Goal: Task Accomplishment & Management: Use online tool/utility

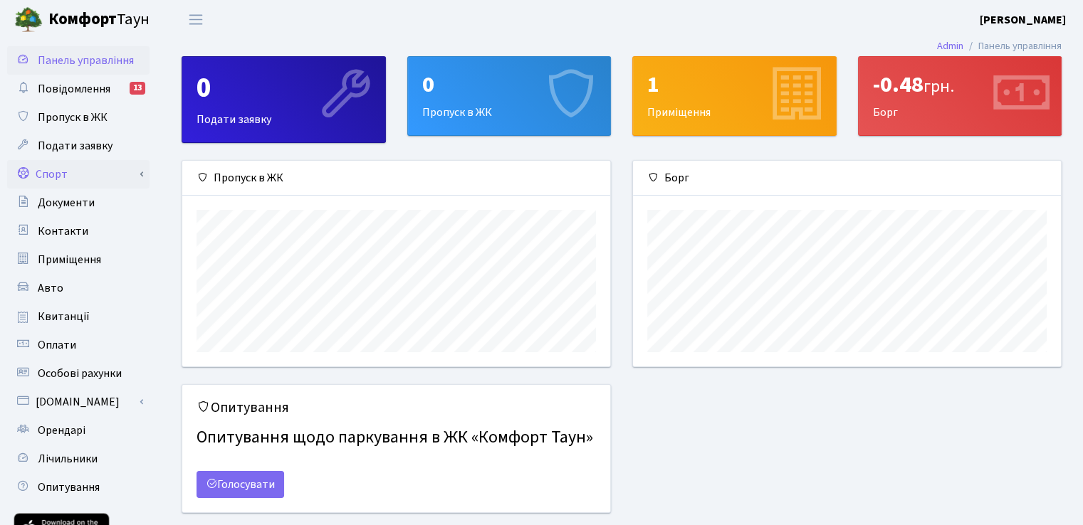
click at [53, 176] on link "Спорт" at bounding box center [78, 174] width 142 height 28
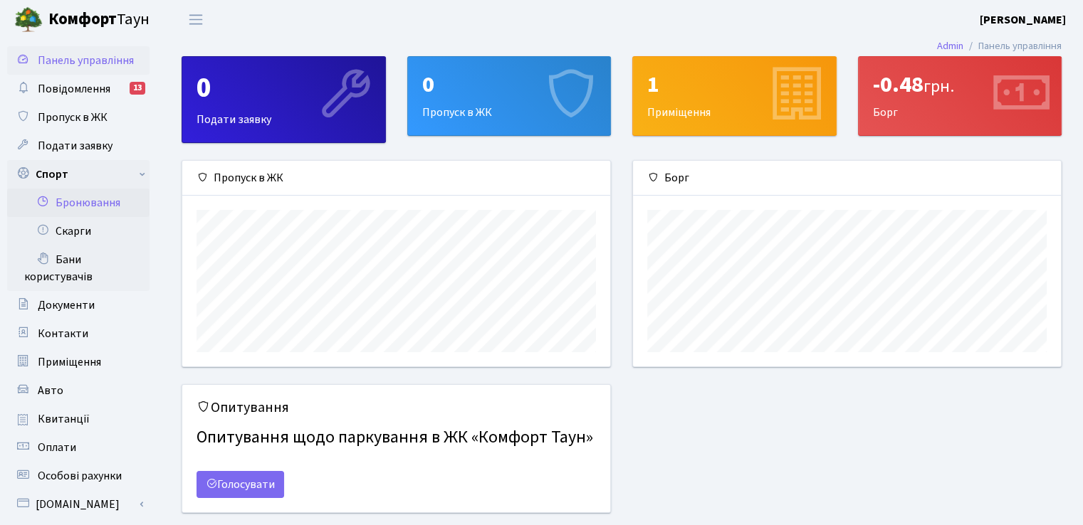
click at [81, 206] on link "Бронювання" at bounding box center [78, 203] width 142 height 28
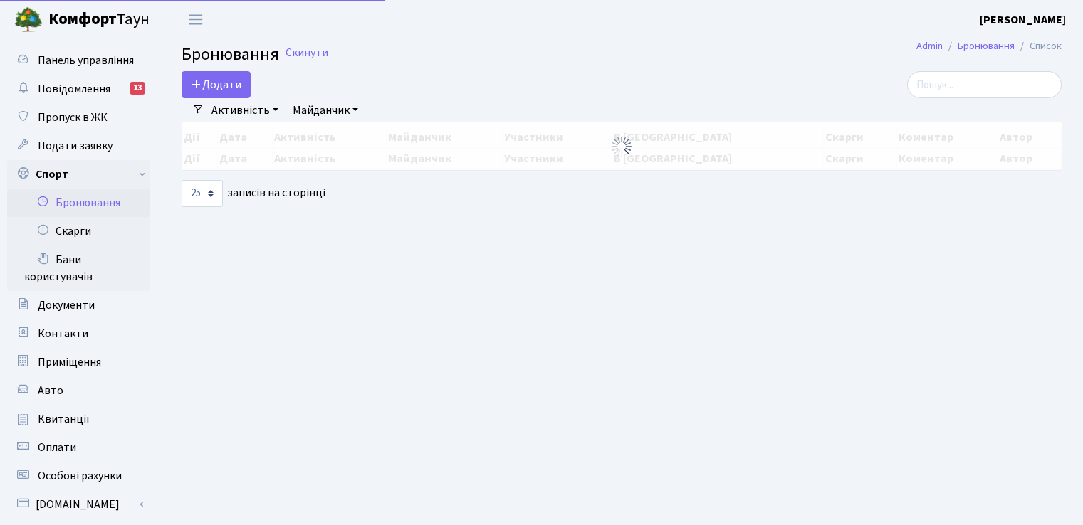
select select "25"
click at [225, 88] on button "Додати" at bounding box center [216, 84] width 69 height 27
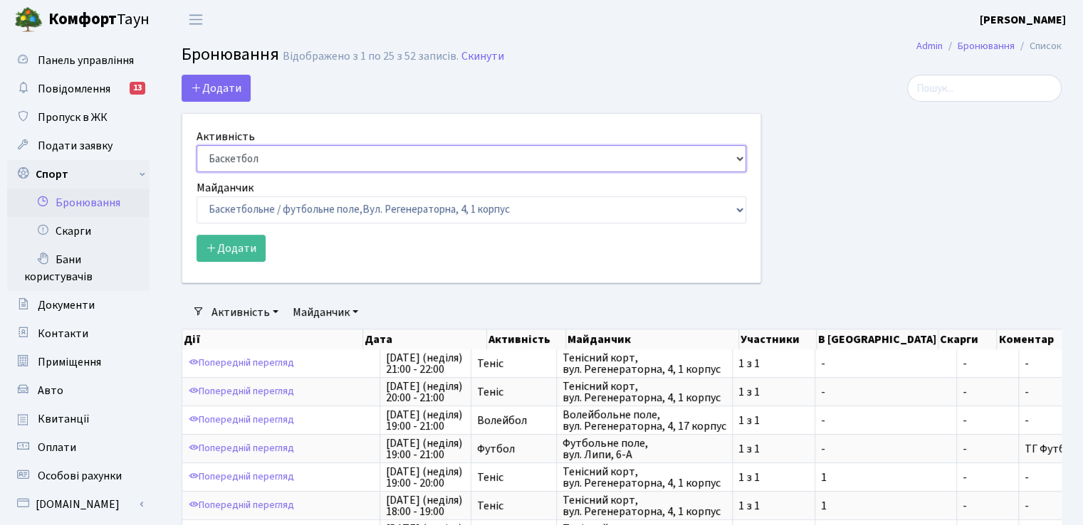
click at [280, 156] on select "Баскетбол Волейбол Йога Катання на роликах Настільний теніс Теніс Футбол Фітнес" at bounding box center [472, 158] width 550 height 27
select select "7"
click at [197, 145] on select "Баскетбол Волейбол Йога Катання на роликах Настільний теніс Теніс Футбол Фітнес" at bounding box center [472, 158] width 550 height 27
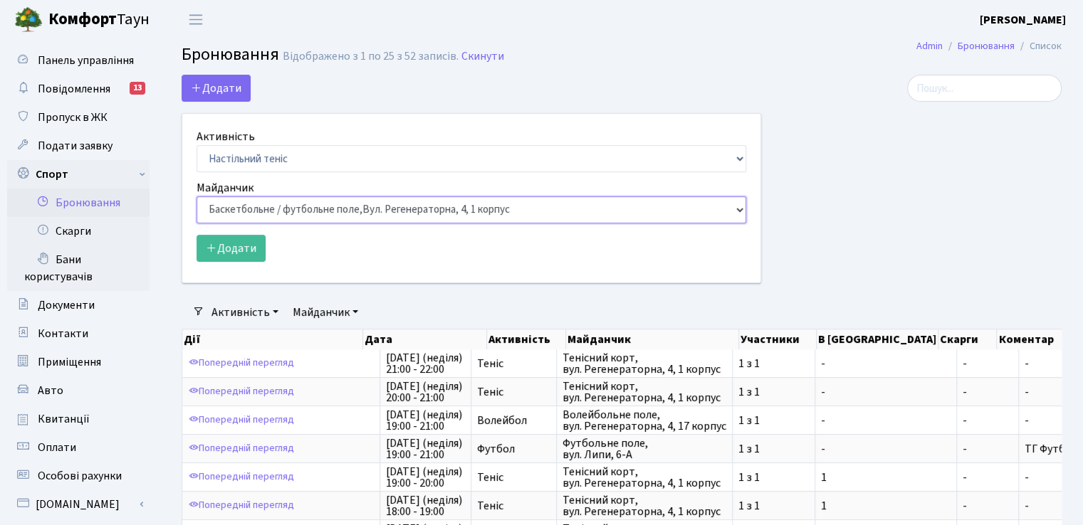
click at [252, 210] on select "Баскетбольне / футбольне поле, Вул. Регенераторна, 4, 1 корпус Баскетбольне пол…" at bounding box center [472, 210] width 550 height 27
select select "13"
click at [197, 197] on select "Баскетбольне / футбольне поле, Вул. Регенераторна, 4, 1 корпус Баскетбольне пол…" at bounding box center [472, 210] width 550 height 27
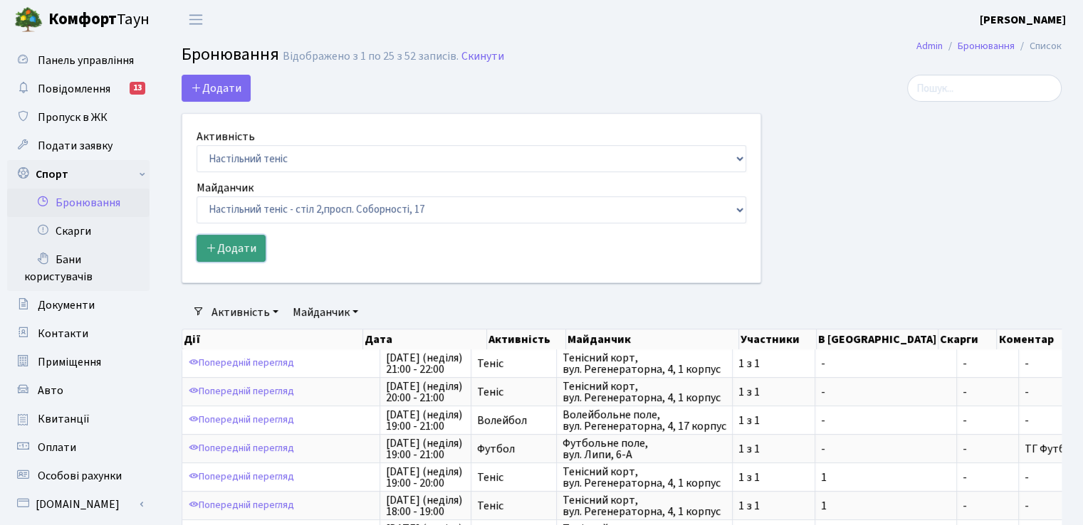
click at [236, 247] on button "Додати" at bounding box center [231, 248] width 69 height 27
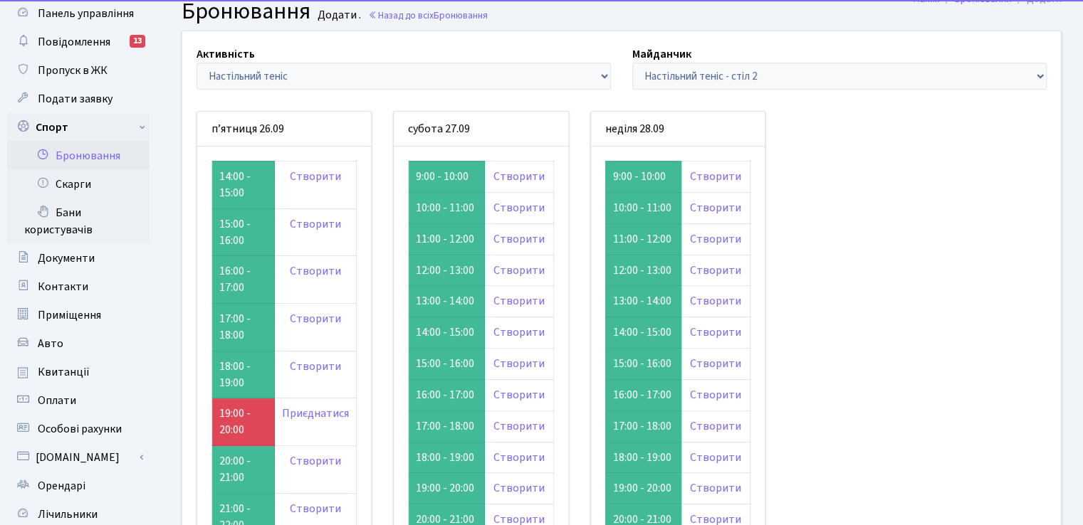
scroll to position [142, 0]
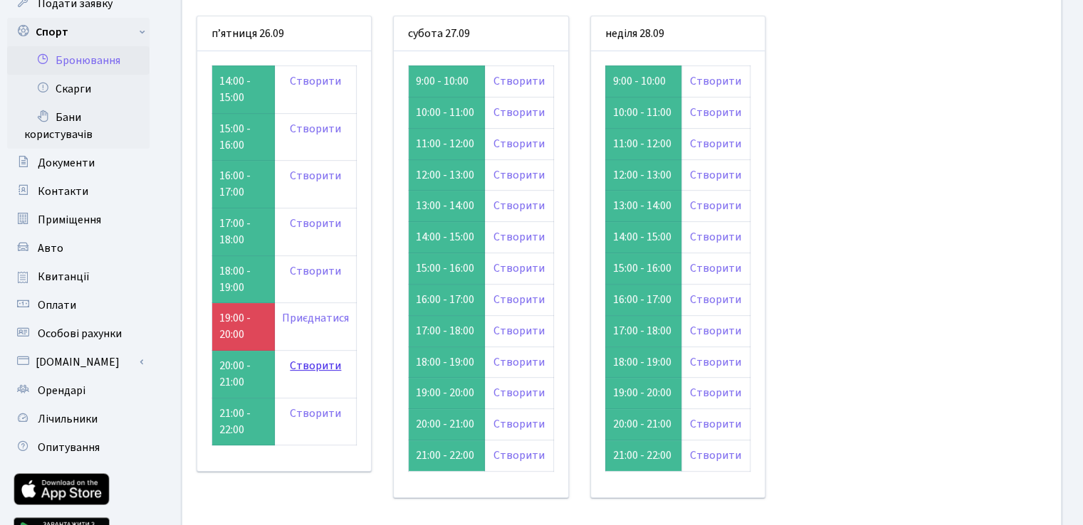
click at [314, 367] on link "Створити" at bounding box center [315, 366] width 51 height 16
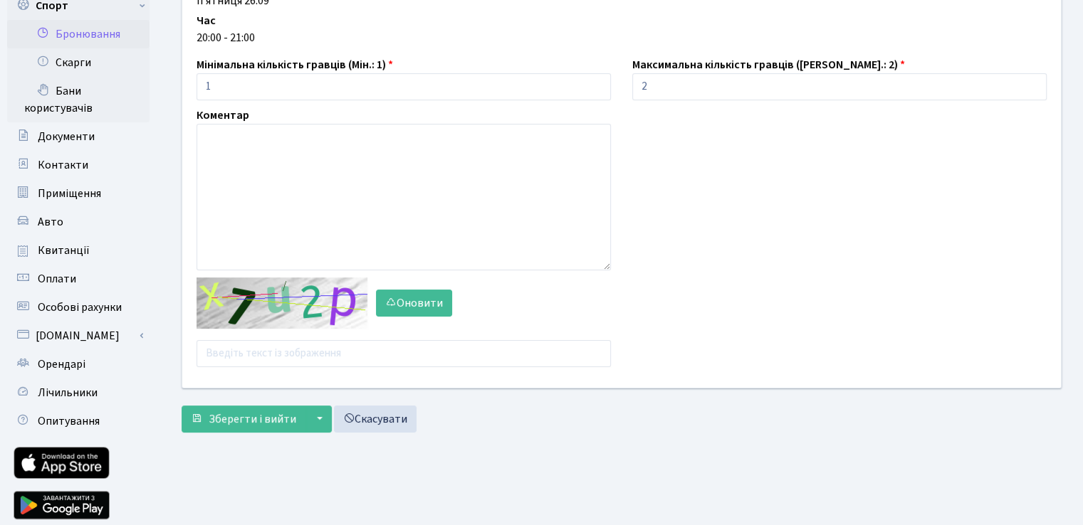
scroll to position [214, 0]
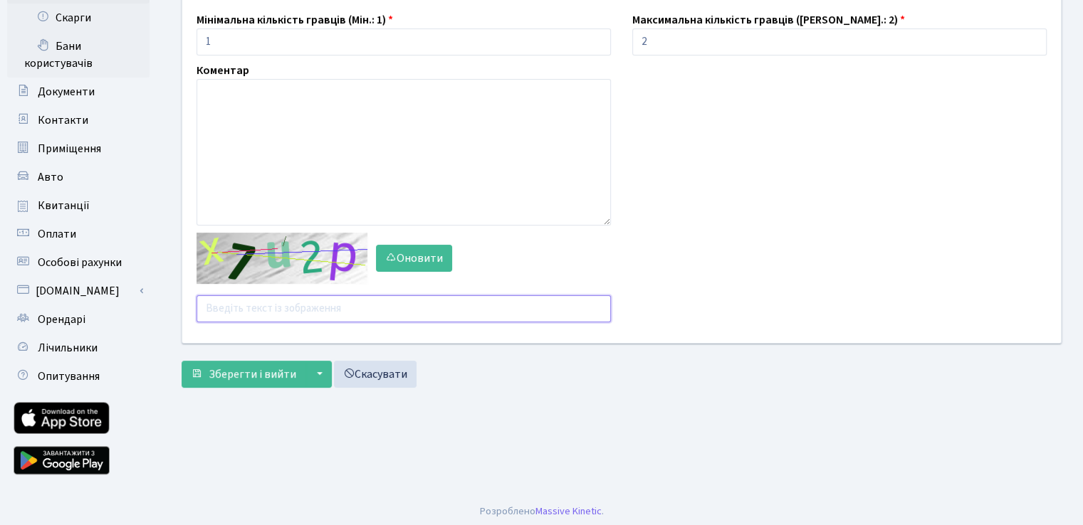
click at [281, 305] on input "text" at bounding box center [404, 308] width 414 height 27
type input "t"
paste input "tnpju"
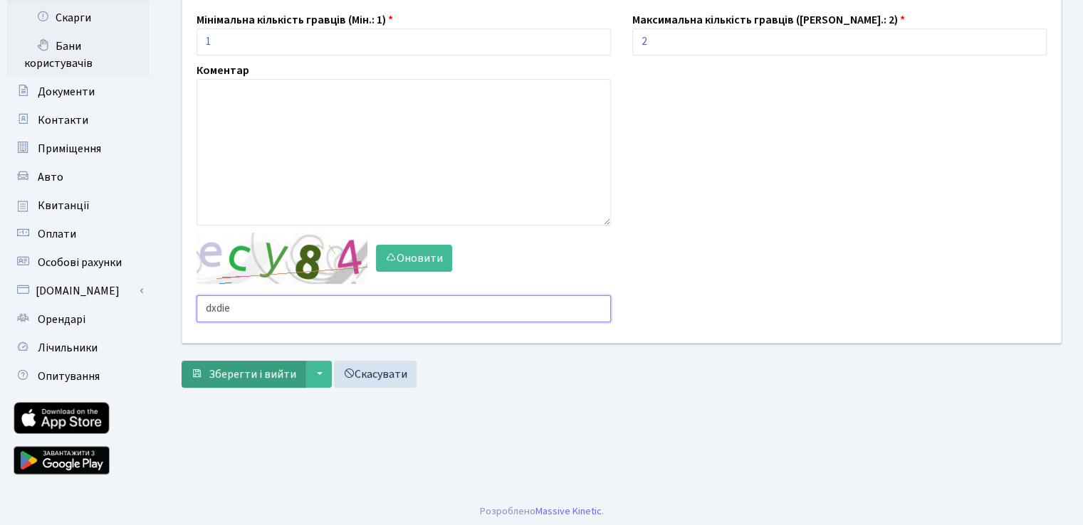
type input "dxdie"
click at [283, 372] on span "Зберегти і вийти" at bounding box center [253, 375] width 88 height 16
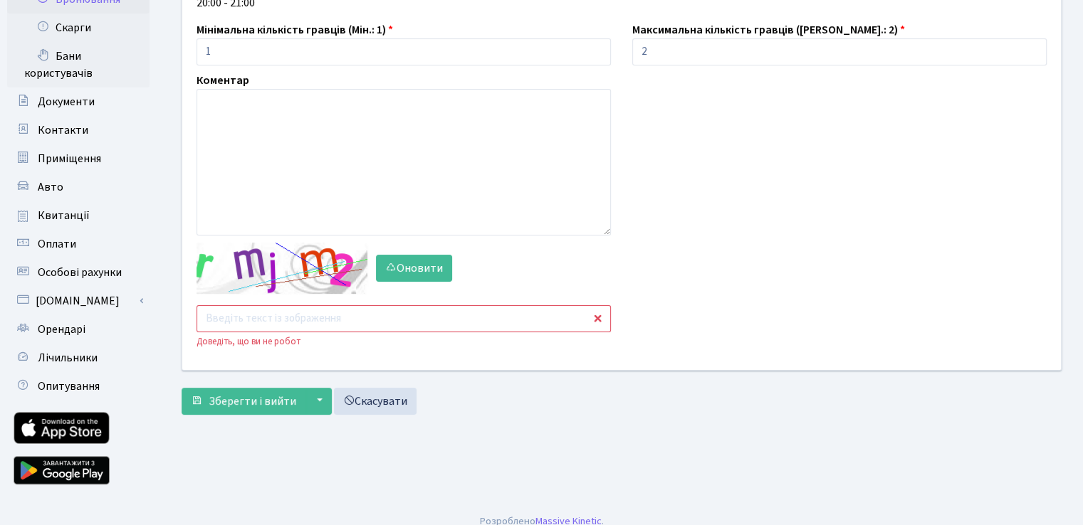
scroll to position [214, 0]
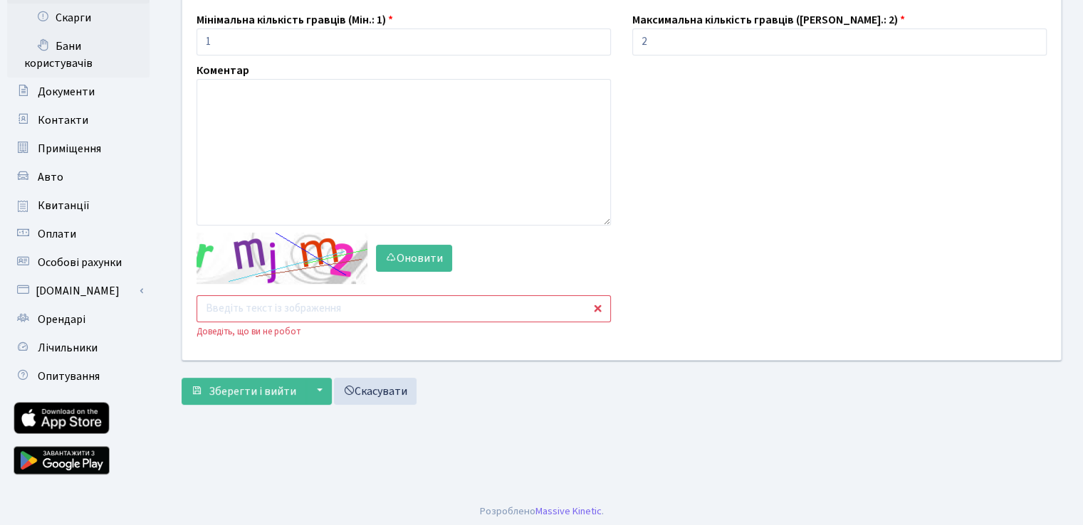
click at [385, 310] on input "text" at bounding box center [404, 308] width 414 height 27
click at [256, 393] on main "Admin Бронювання Додати Бронювання Додати . Назад до всіх Бронювання Активність…" at bounding box center [621, 160] width 923 height 669
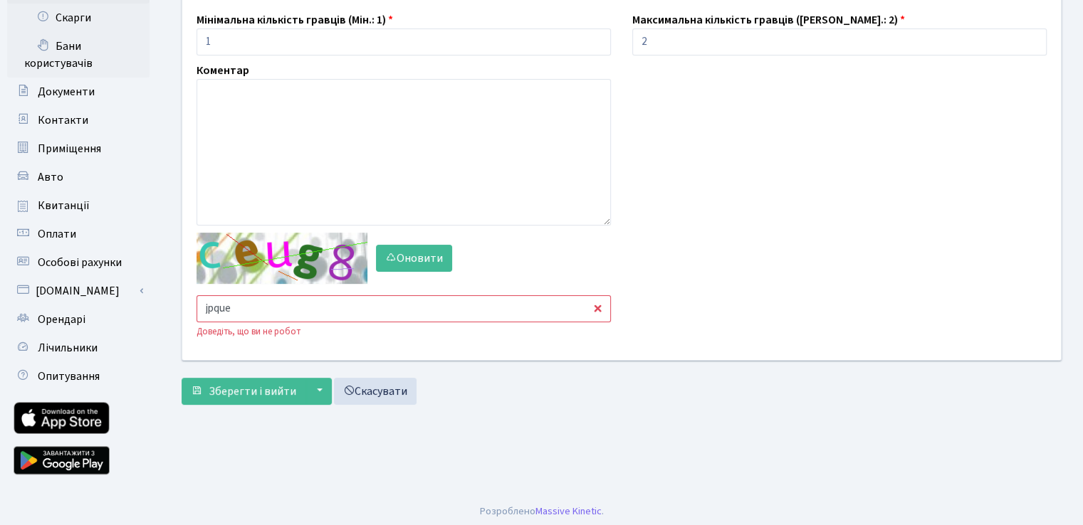
click at [263, 314] on input "jpque" at bounding box center [404, 308] width 414 height 27
type input "j"
type input "b"
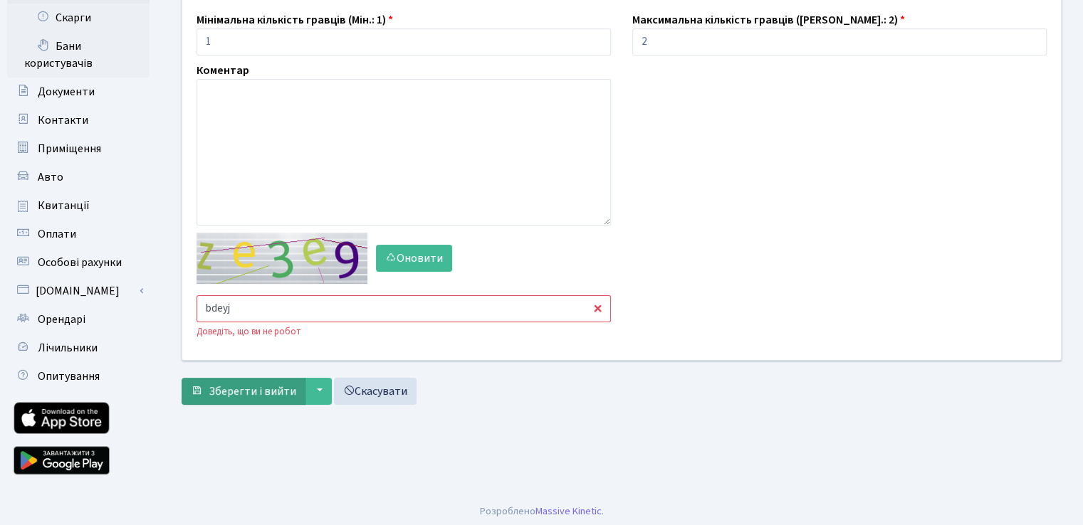
type input "bdeyj"
click at [249, 393] on span "Зберегти і вийти" at bounding box center [253, 392] width 88 height 16
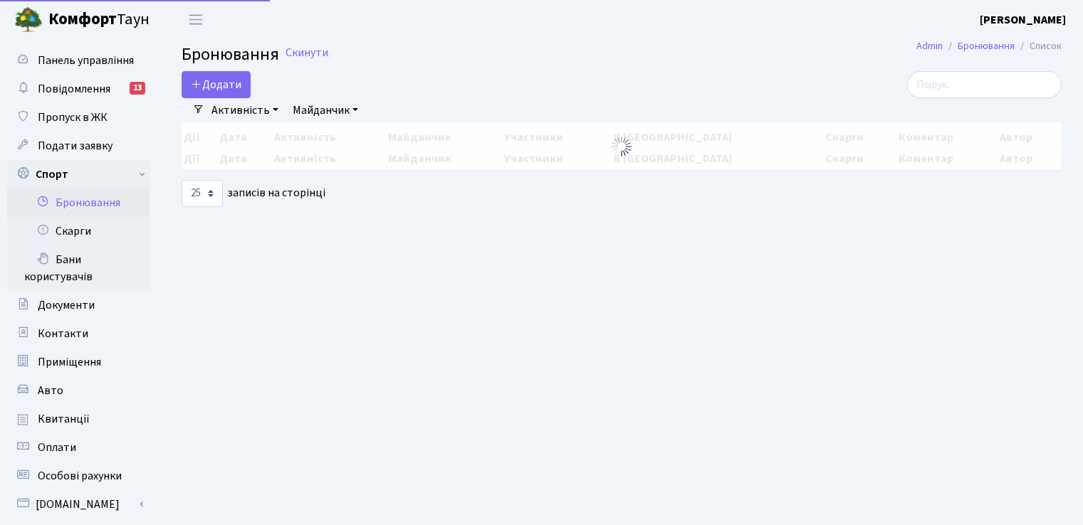
select select "25"
